Goal: Navigation & Orientation: Go to known website

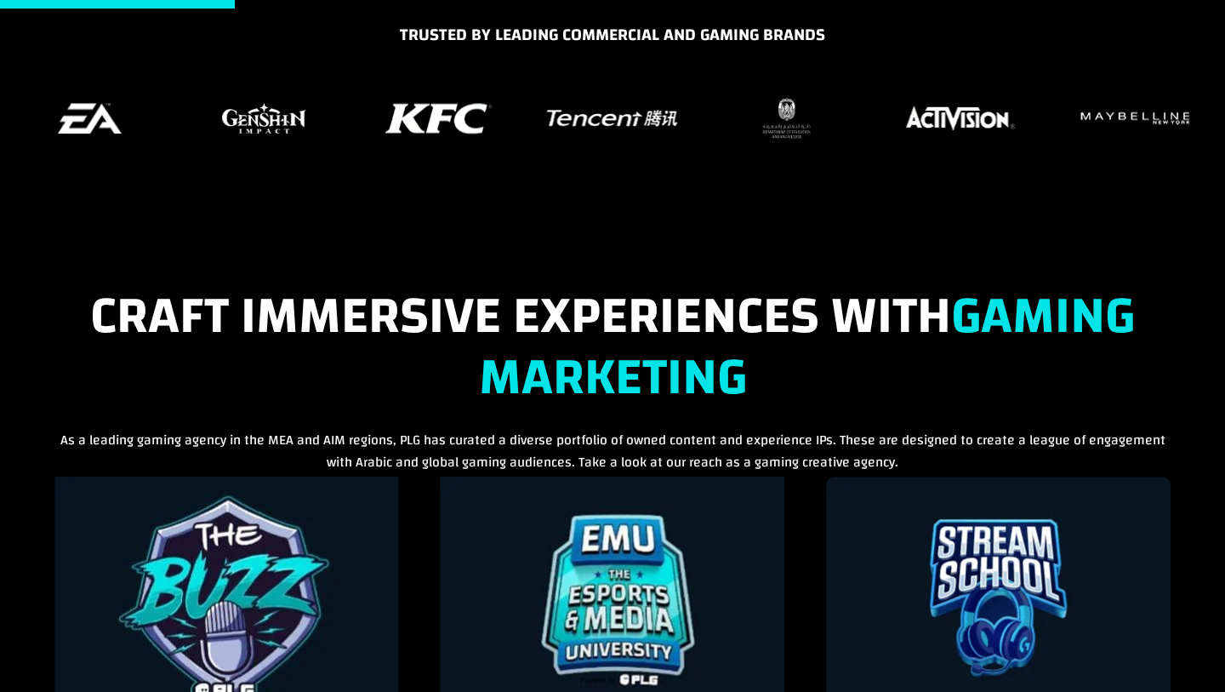
scroll to position [1138, 0]
